Goal: Task Accomplishment & Management: Use online tool/utility

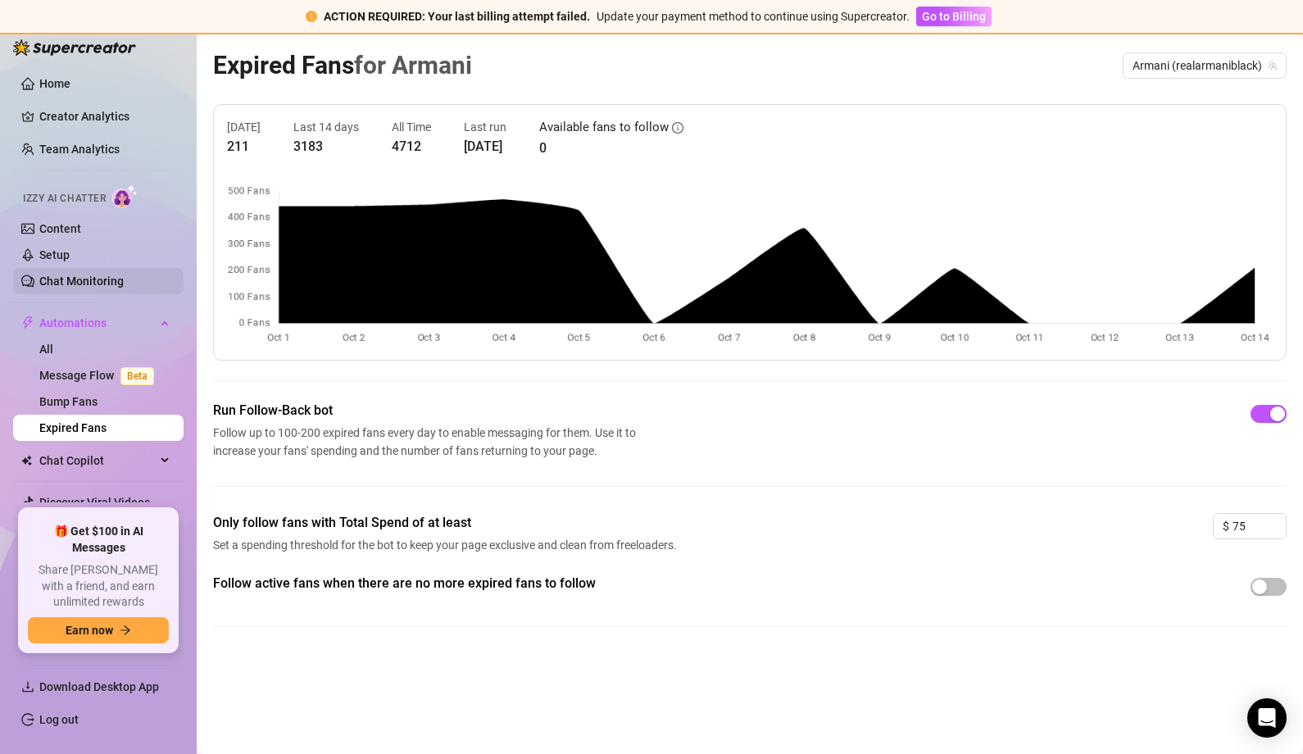
click at [87, 277] on link "Chat Monitoring" at bounding box center [81, 280] width 84 height 13
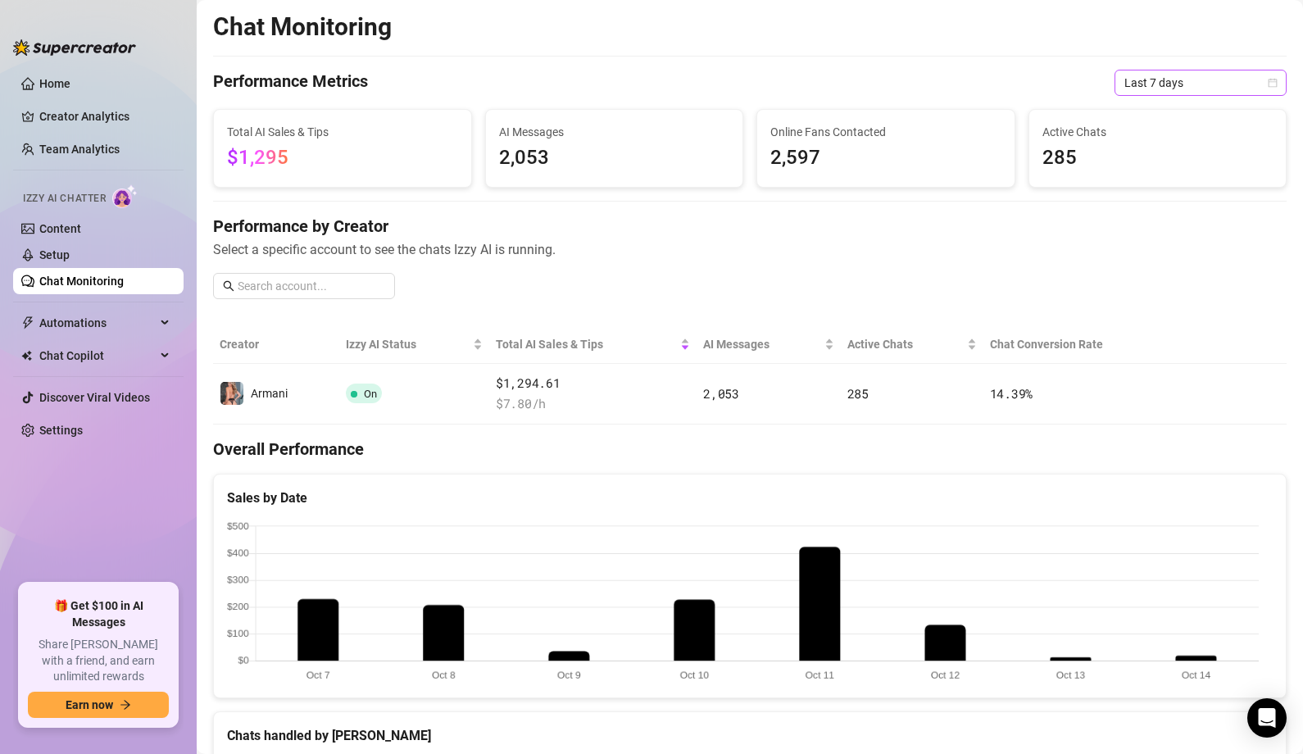
click at [1179, 75] on span "Last 7 days" at bounding box center [1200, 82] width 152 height 25
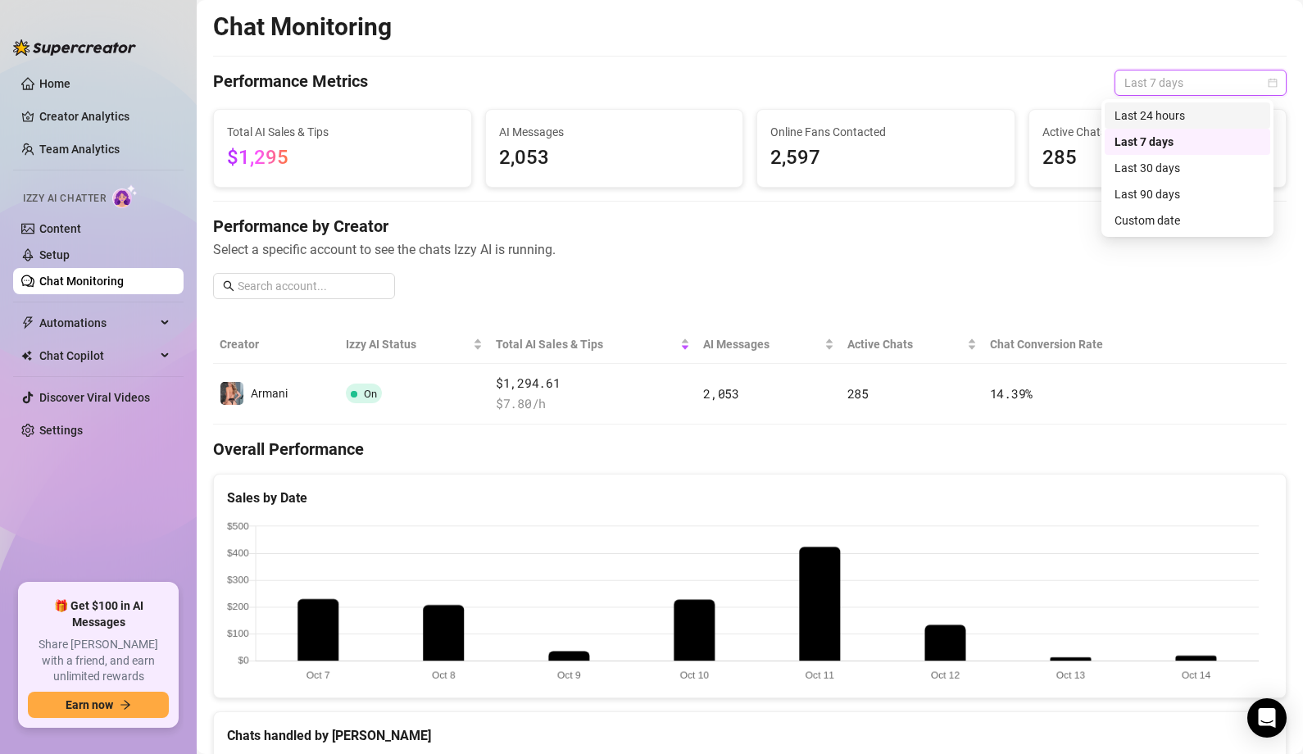
click at [1157, 112] on div "Last 24 hours" at bounding box center [1187, 116] width 146 height 18
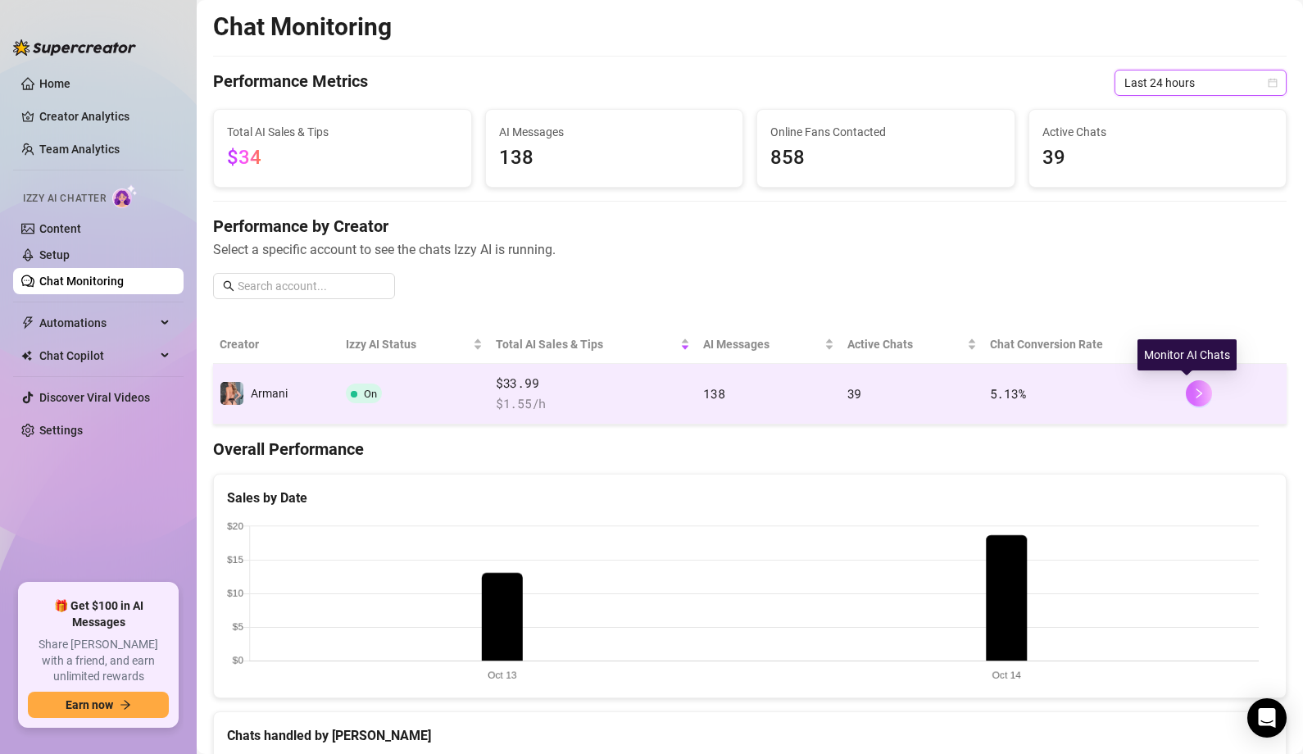
click at [1193, 395] on icon "right" at bounding box center [1198, 393] width 11 height 11
